Goal: Navigation & Orientation: Understand site structure

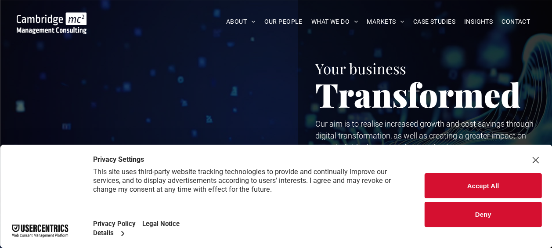
click at [491, 213] on button "Deny" at bounding box center [483, 214] width 117 height 25
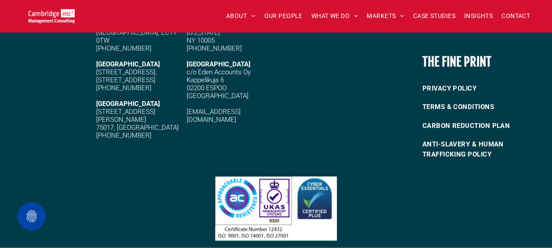
scroll to position [1950, 0]
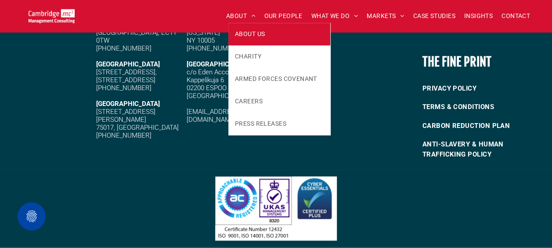
click at [239, 32] on span "ABOUT US" at bounding box center [250, 33] width 30 height 9
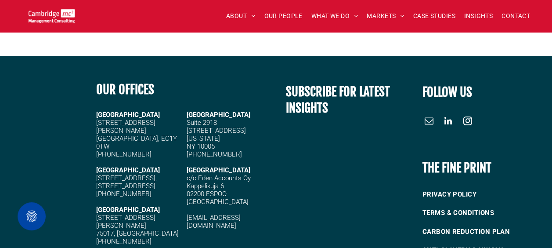
scroll to position [2459, 0]
